Goal: Transaction & Acquisition: Purchase product/service

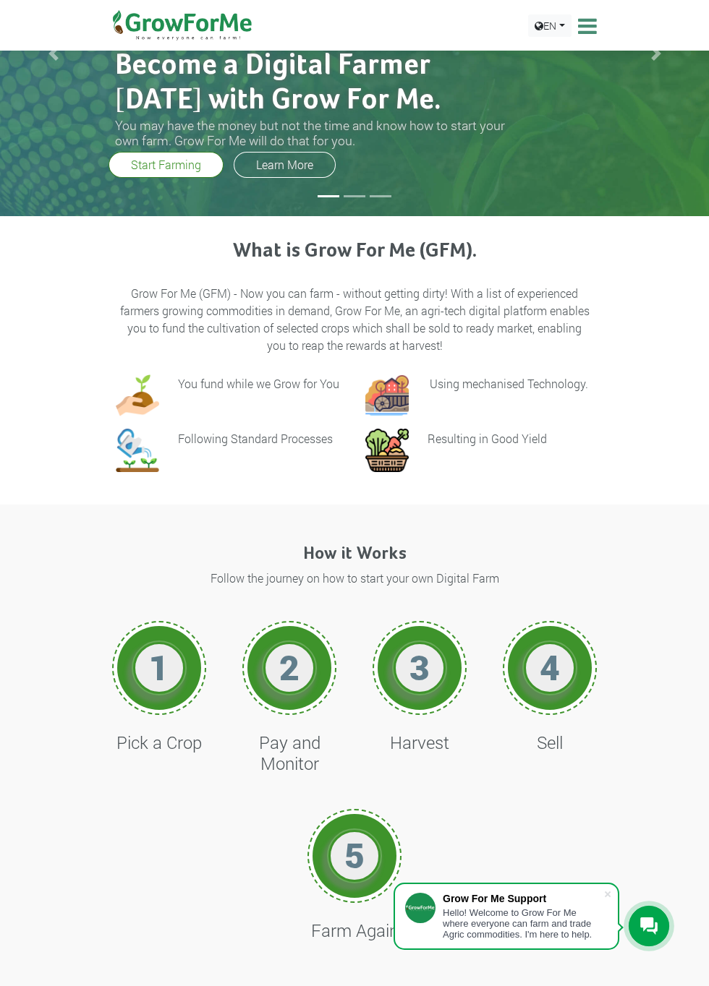
scroll to position [155, 0]
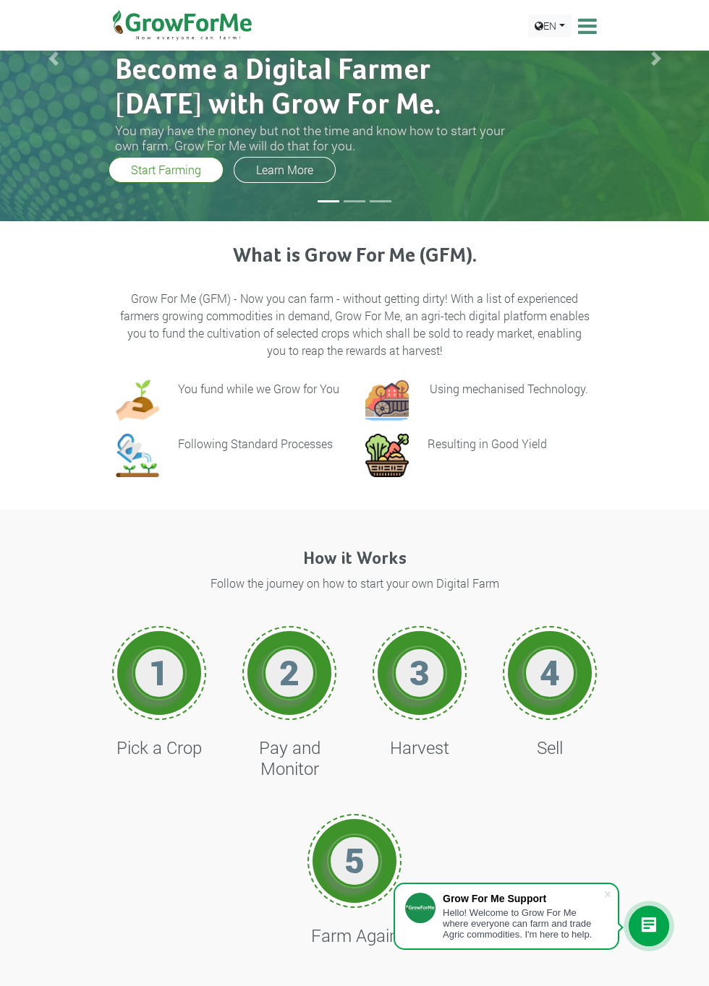
click at [417, 664] on h1 "3" at bounding box center [419, 673] width 43 height 42
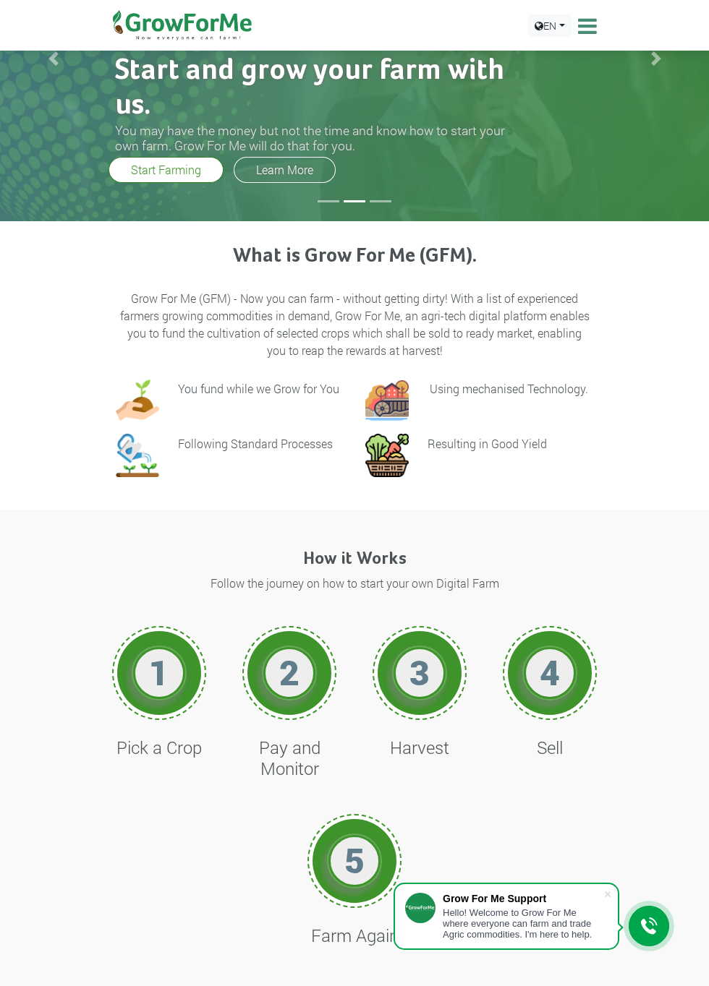
click at [414, 665] on h1 "3" at bounding box center [419, 673] width 43 height 42
click at [415, 678] on h1 "3" at bounding box center [419, 673] width 43 height 42
click at [412, 676] on h1 "3" at bounding box center [419, 673] width 43 height 42
click at [145, 680] on h1 "1" at bounding box center [158, 673] width 43 height 42
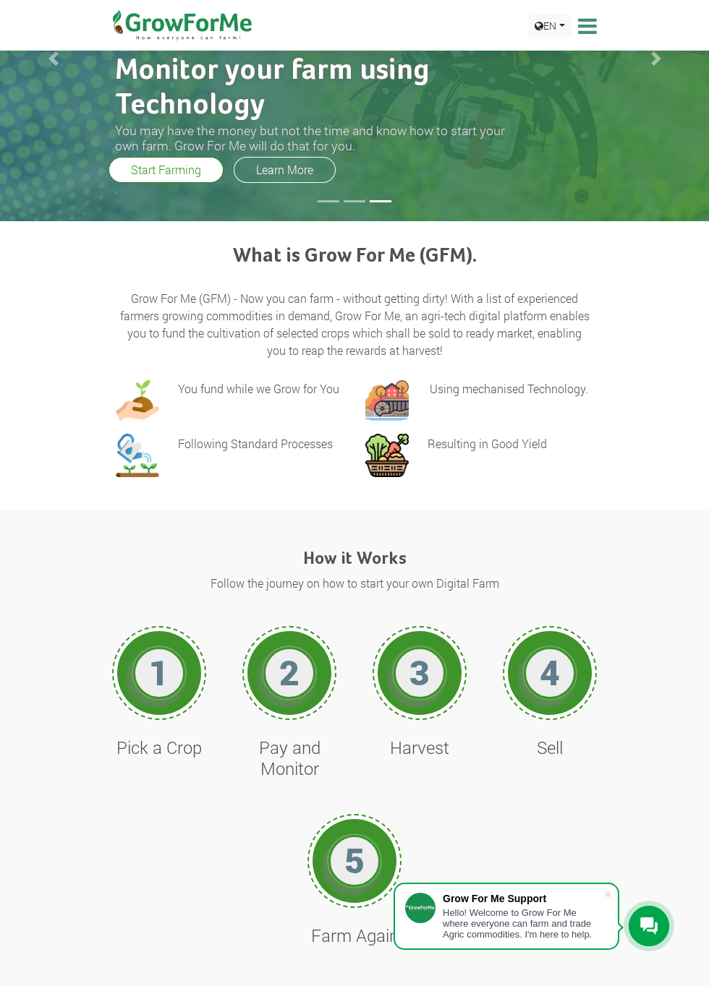
click at [179, 625] on div "1 Pick a Crop" at bounding box center [159, 706] width 108 height 188
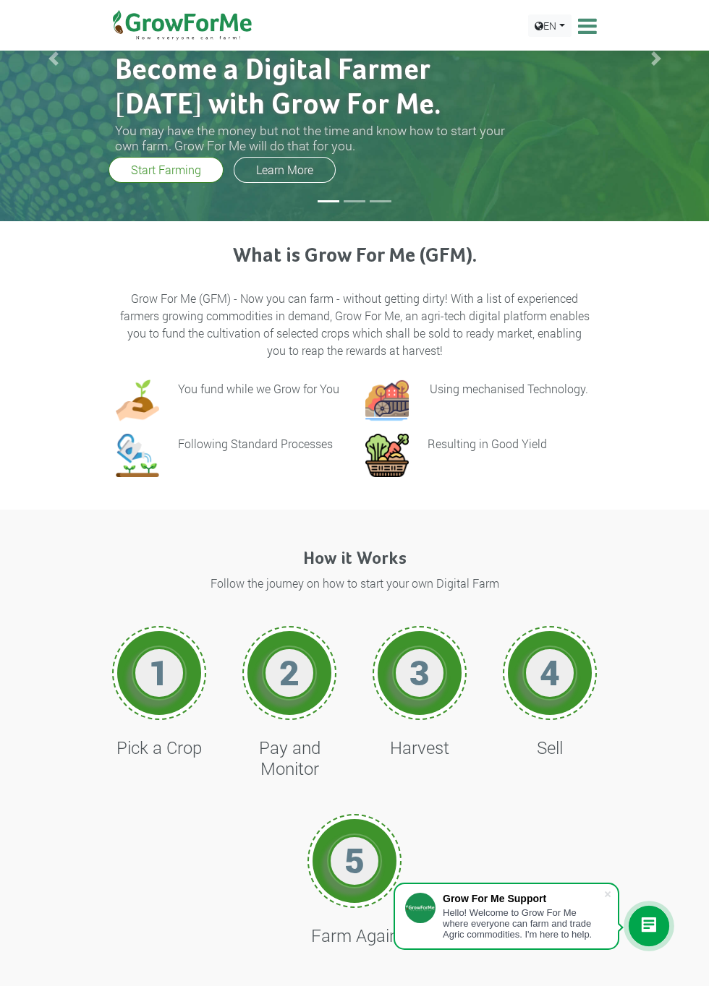
click at [154, 175] on link "Start Farming" at bounding box center [165, 170] width 115 height 26
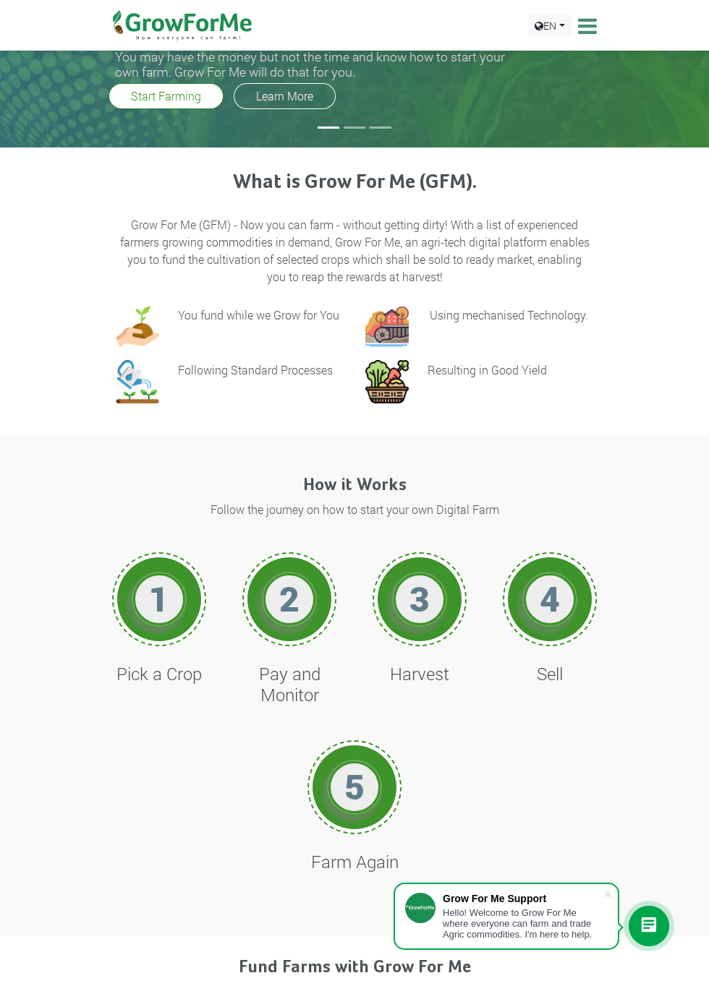
scroll to position [238, 0]
